Goal: Navigation & Orientation: Find specific page/section

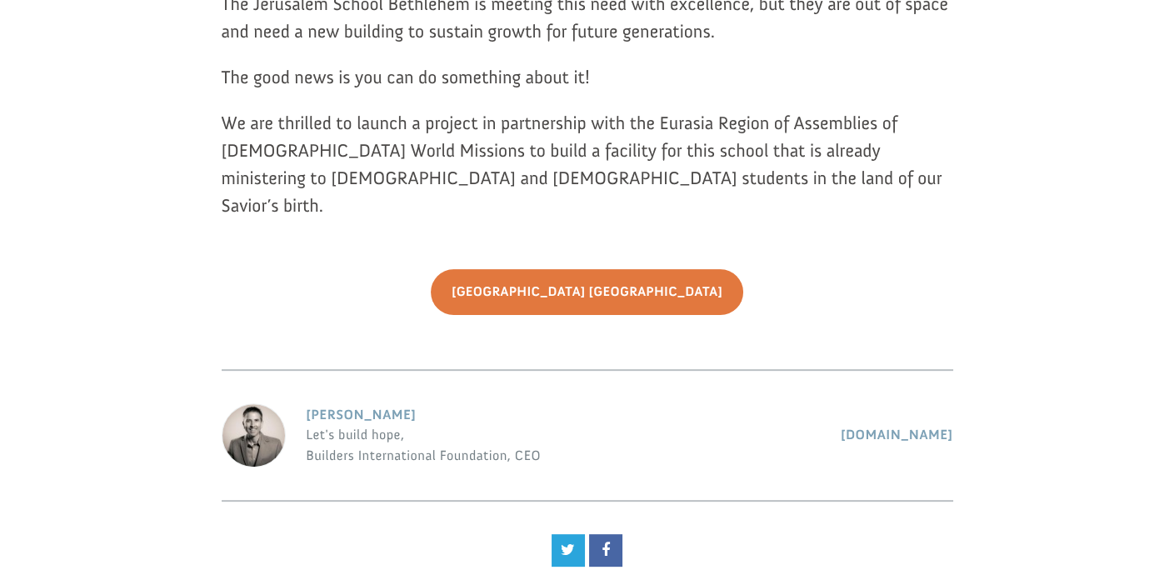
scroll to position [1084, 0]
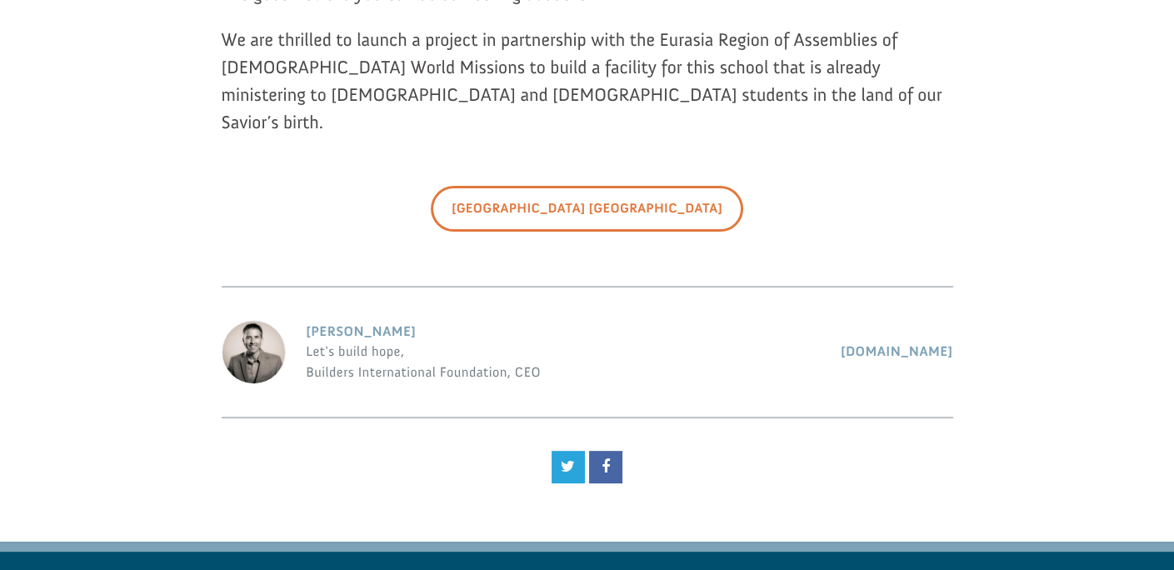
click at [608, 186] on link "[GEOGRAPHIC_DATA] [GEOGRAPHIC_DATA]" at bounding box center [587, 209] width 313 height 46
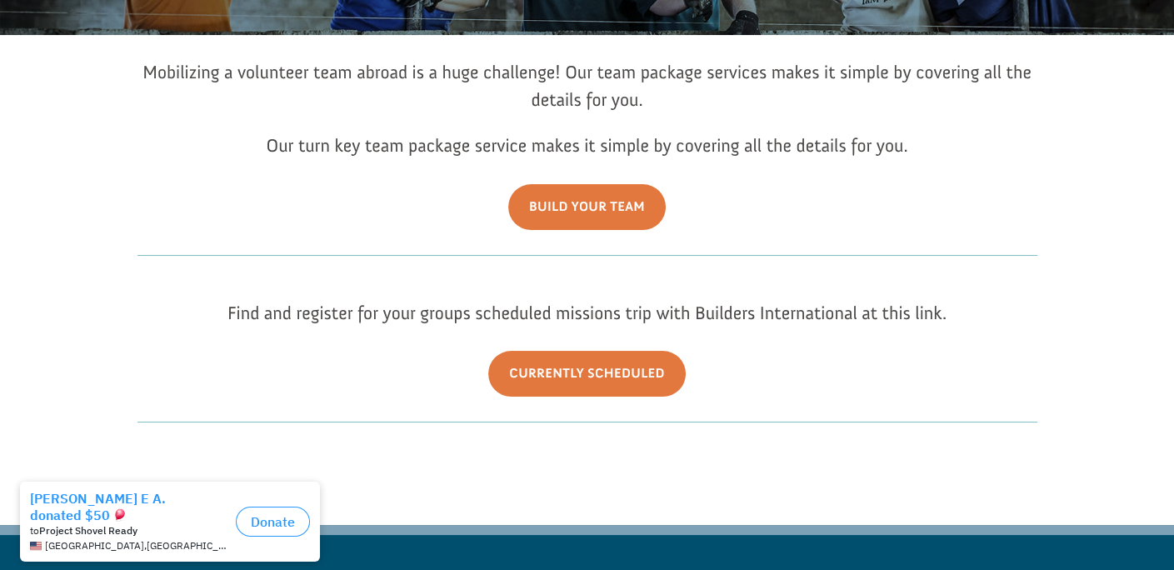
scroll to position [333, 0]
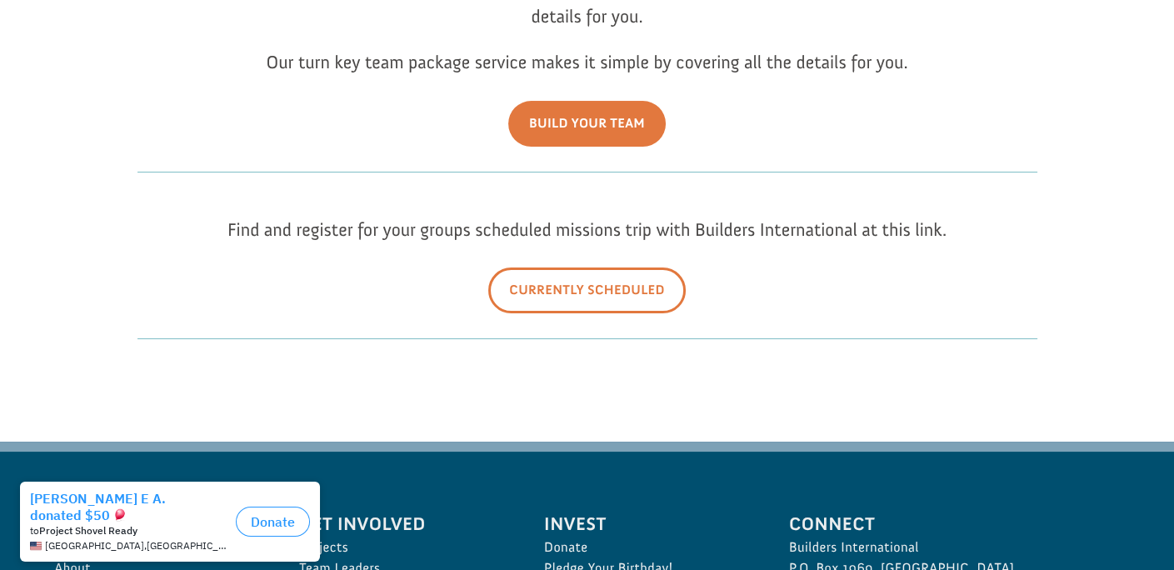
click at [630, 290] on link "Currently Scheduled" at bounding box center [587, 291] width 198 height 46
